Goal: Task Accomplishment & Management: Manage account settings

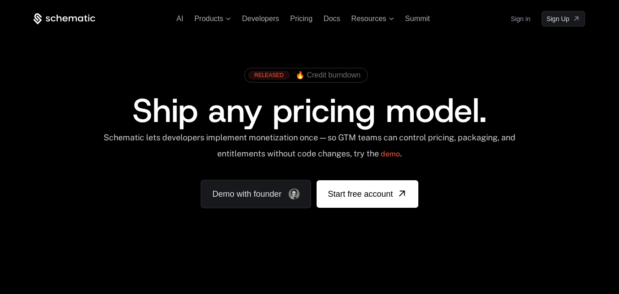
click at [517, 22] on link "Sign in" at bounding box center [521, 18] width 20 height 15
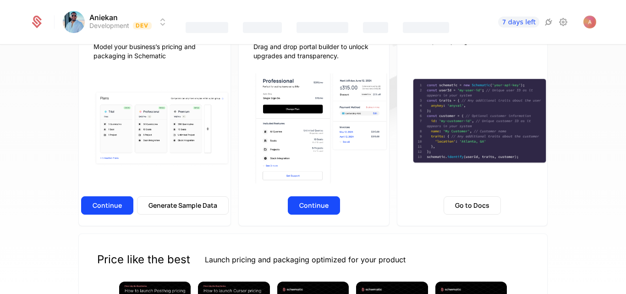
scroll to position [120, 0]
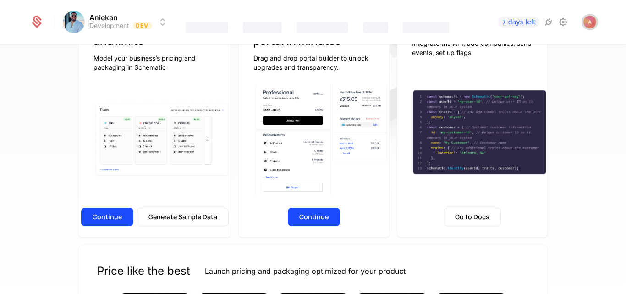
click at [584, 22] on img "Open user button" at bounding box center [589, 22] width 13 height 13
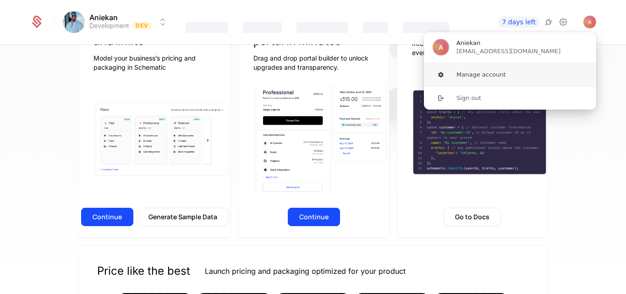
click at [491, 72] on button "Manage account" at bounding box center [509, 74] width 173 height 23
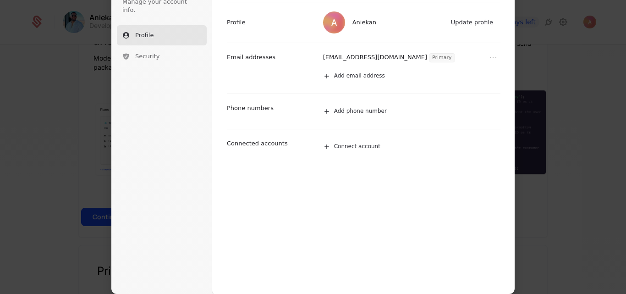
scroll to position [0, 0]
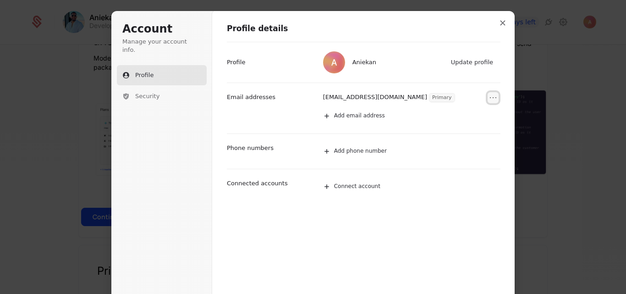
click at [490, 96] on icon "Open menu" at bounding box center [492, 97] width 9 height 9
click at [500, 21] on icon "Close modal" at bounding box center [502, 22] width 5 height 5
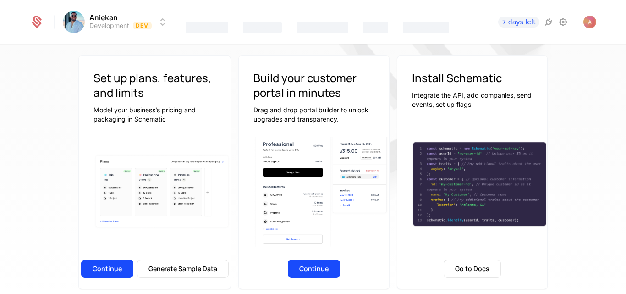
scroll to position [110, 0]
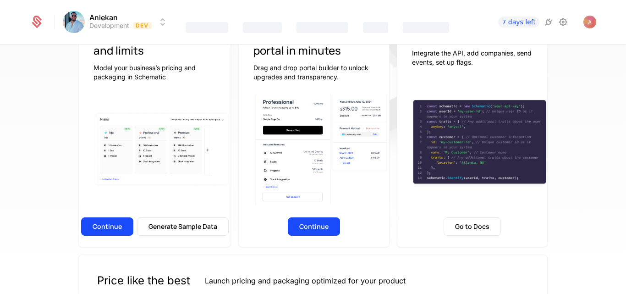
click at [119, 229] on button "Continue" at bounding box center [107, 226] width 52 height 18
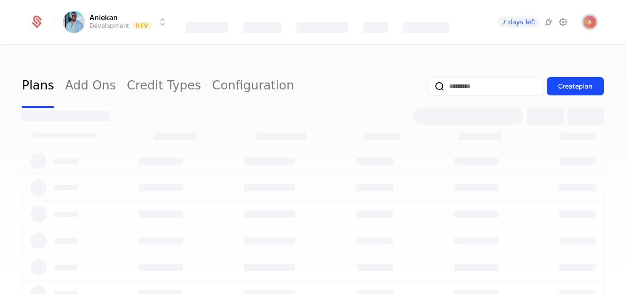
click at [590, 25] on img "Open user button" at bounding box center [589, 22] width 13 height 13
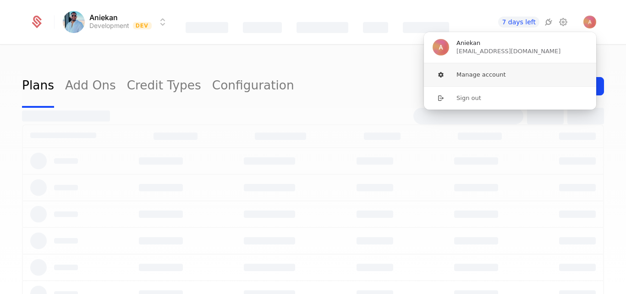
click at [483, 77] on button "Manage account" at bounding box center [509, 74] width 173 height 23
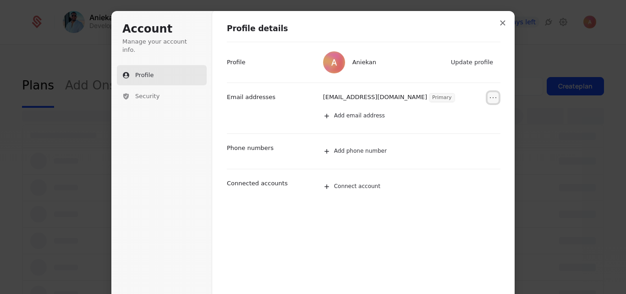
click at [488, 94] on icon "Open menu" at bounding box center [492, 97] width 9 height 9
click at [462, 115] on button "Remove email" at bounding box center [472, 114] width 54 height 12
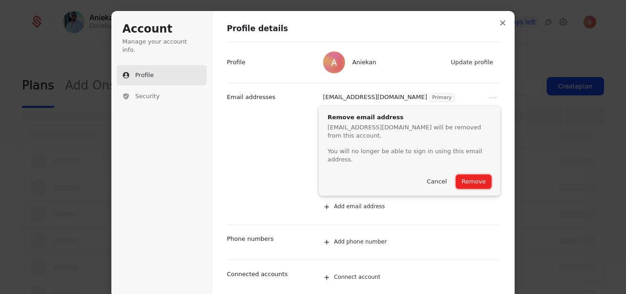
click at [468, 175] on button "Remove" at bounding box center [473, 182] width 35 height 14
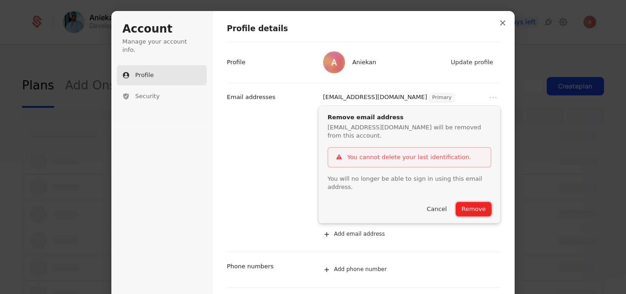
click at [475, 202] on button "Remove" at bounding box center [473, 209] width 35 height 14
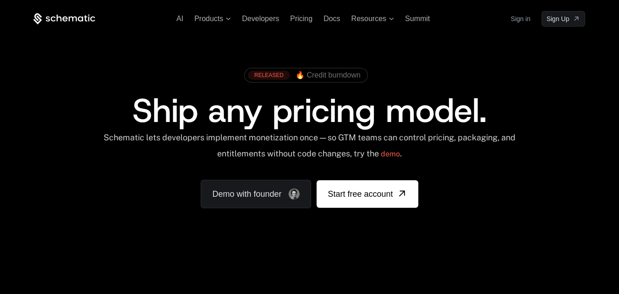
click link "Sign in"
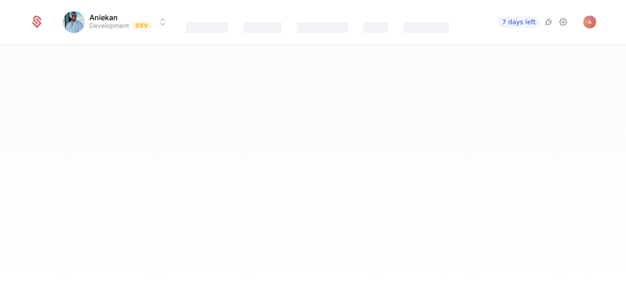
click at [127, 22] on html "Aniekan Development Dev Features Catalog Companies Events Components 7 days lef…" at bounding box center [313, 147] width 626 height 294
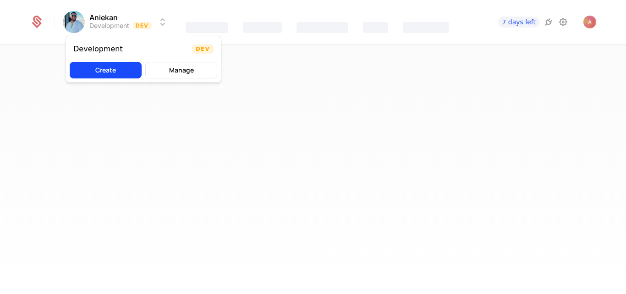
click at [178, 72] on button "Manage" at bounding box center [181, 70] width 72 height 16
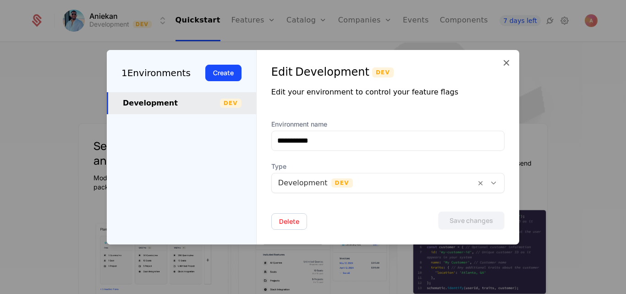
click at [491, 185] on icon at bounding box center [493, 183] width 8 height 8
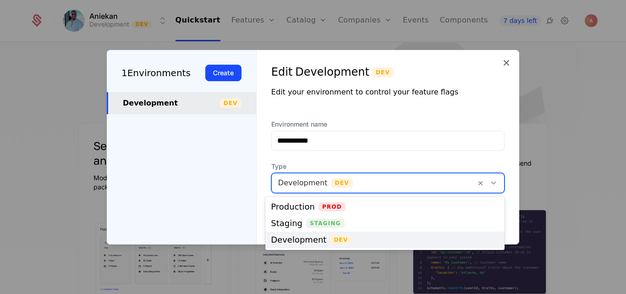
click at [491, 185] on icon at bounding box center [493, 183] width 8 height 8
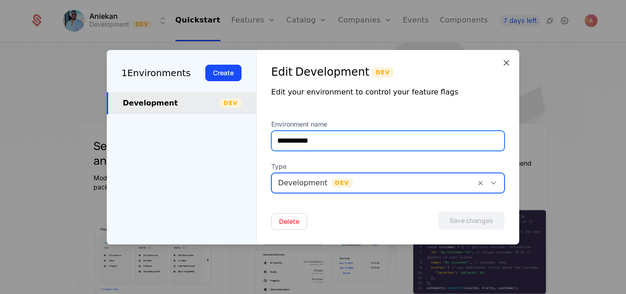
click at [470, 135] on input "**********" at bounding box center [388, 140] width 232 height 19
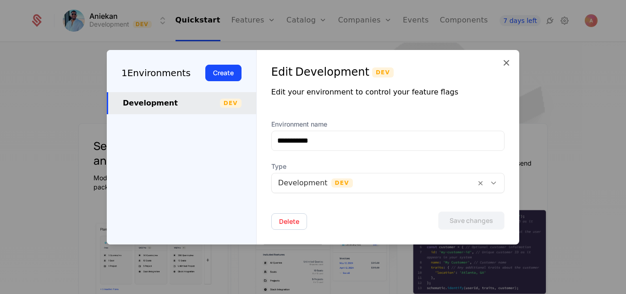
click at [73, 105] on div at bounding box center [313, 147] width 626 height 294
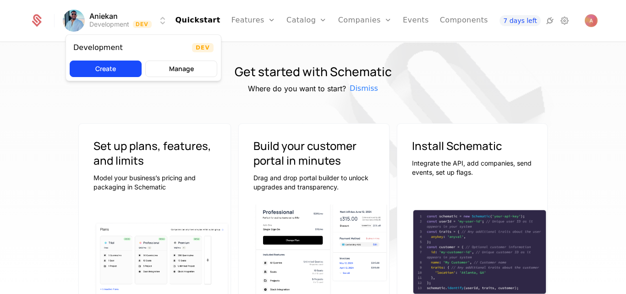
click at [75, 22] on html "Aniekan Development Dev Quickstart Features Features Flags Catalog Plans Add On…" at bounding box center [313, 147] width 626 height 294
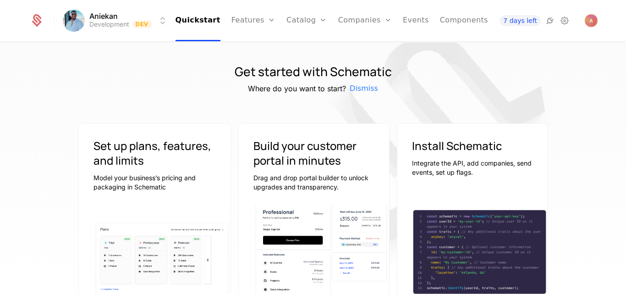
click at [38, 22] on html "Aniekan Development Dev Quickstart Features Features Flags Catalog Plans Add On…" at bounding box center [313, 147] width 626 height 294
click at [102, 25] on html "Aniekan Development Dev Quickstart Features Features Flags Catalog Plans Add On…" at bounding box center [313, 147] width 626 height 294
click at [565, 22] on html "Aniekan Development Dev Quickstart Features Features Flags Catalog Plans Add On…" at bounding box center [313, 147] width 626 height 294
click at [565, 22] on icon at bounding box center [564, 20] width 11 height 11
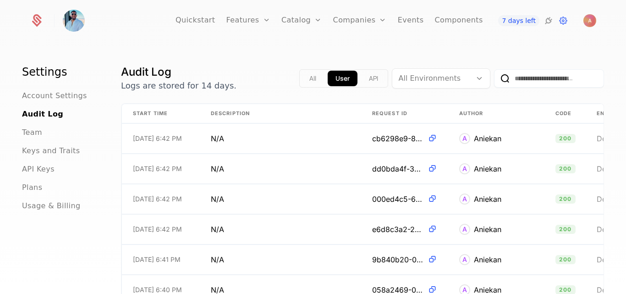
click at [475, 82] on icon at bounding box center [479, 78] width 8 height 8
click at [306, 79] on button "All" at bounding box center [312, 79] width 22 height 16
click at [333, 76] on button "User" at bounding box center [342, 79] width 29 height 16
click at [361, 76] on button "API" at bounding box center [373, 79] width 25 height 16
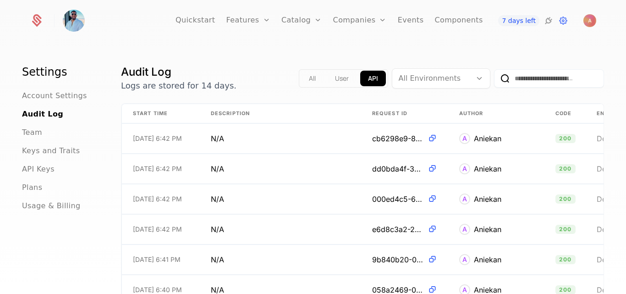
click at [331, 79] on button "User" at bounding box center [341, 79] width 29 height 16
click at [44, 204] on span "Usage & Billing" at bounding box center [51, 205] width 59 height 11
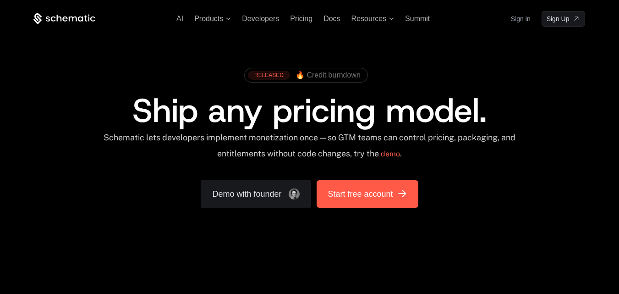
click at [381, 200] on link "Start free account" at bounding box center [367, 193] width 101 height 27
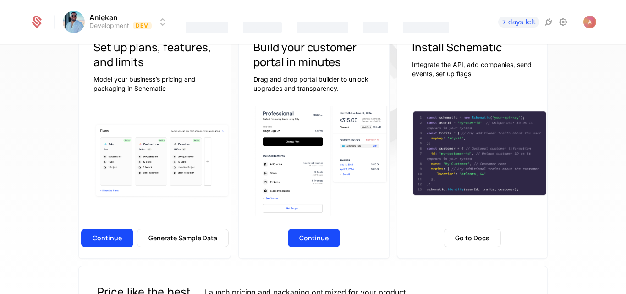
scroll to position [100, 0]
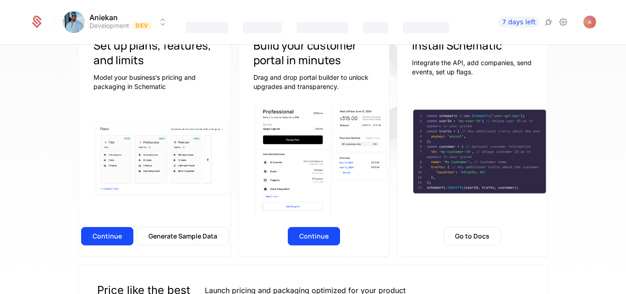
click at [104, 238] on div "Aniekan Development Dev Features Catalog Companies Events Components 7 days lef…" at bounding box center [313, 147] width 626 height 294
